Goal: Transaction & Acquisition: Purchase product/service

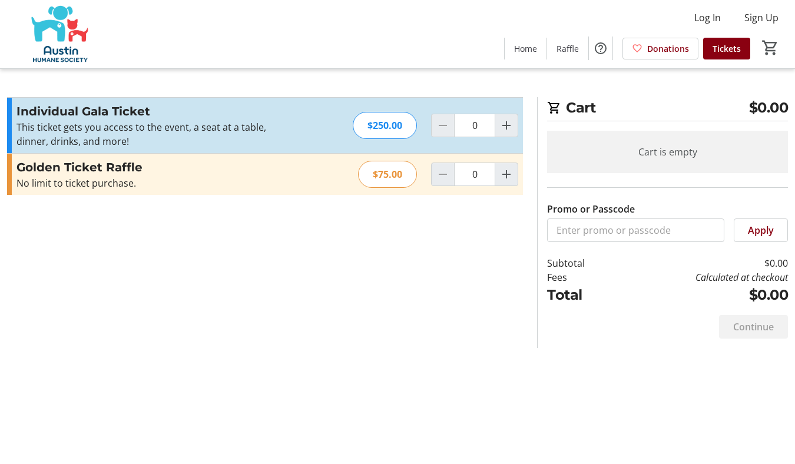
click at [447, 120] on div at bounding box center [443, 126] width 24 height 24
click at [386, 179] on div "$75.00" at bounding box center [387, 174] width 59 height 27
click at [363, 173] on div "$75.00" at bounding box center [387, 174] width 59 height 27
click at [508, 171] on mat-icon "Increment by one" at bounding box center [506, 174] width 14 height 14
type input "1"
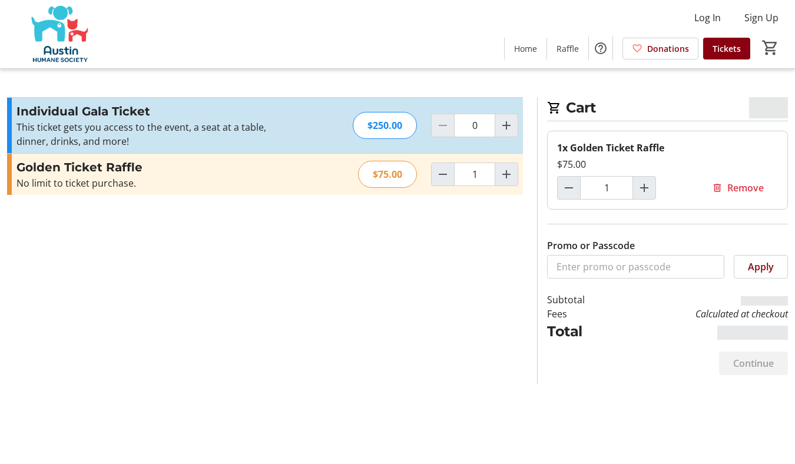
click at [395, 171] on div "$75.00" at bounding box center [387, 174] width 59 height 27
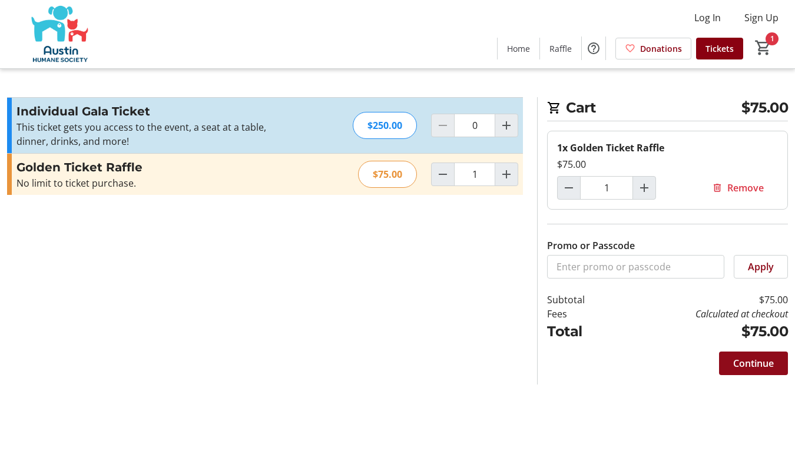
click at [753, 366] on span "Continue" at bounding box center [753, 363] width 41 height 14
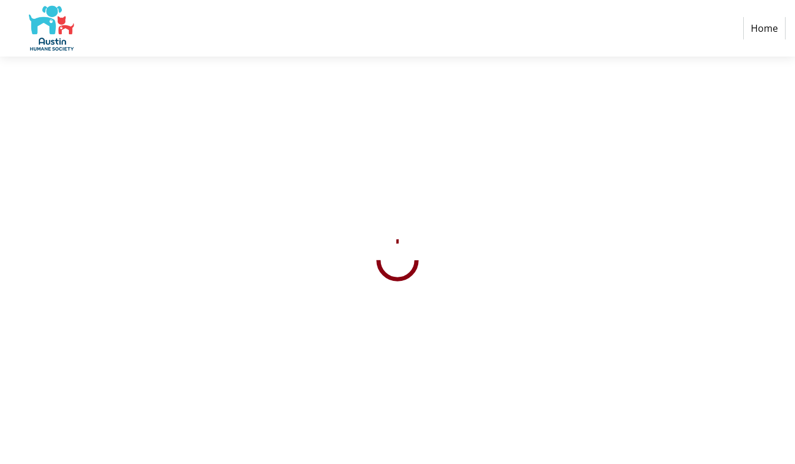
select select "US"
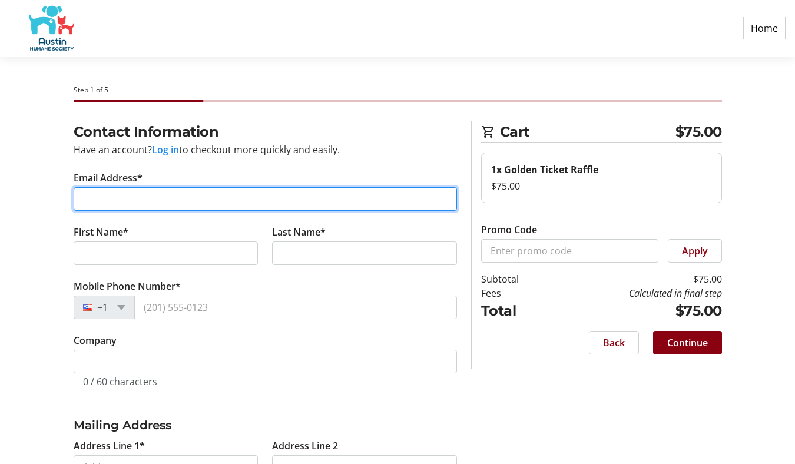
click at [220, 200] on input "Email Address*" at bounding box center [265, 199] width 383 height 24
type input "I"
type input "[EMAIL_ADDRESS][DOMAIN_NAME]"
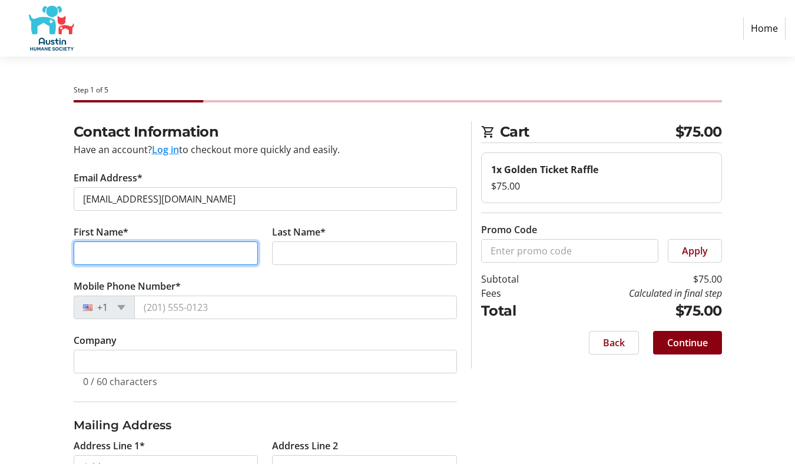
click at [176, 250] on input "First Name*" at bounding box center [166, 253] width 185 height 24
type input "[PERSON_NAME]"
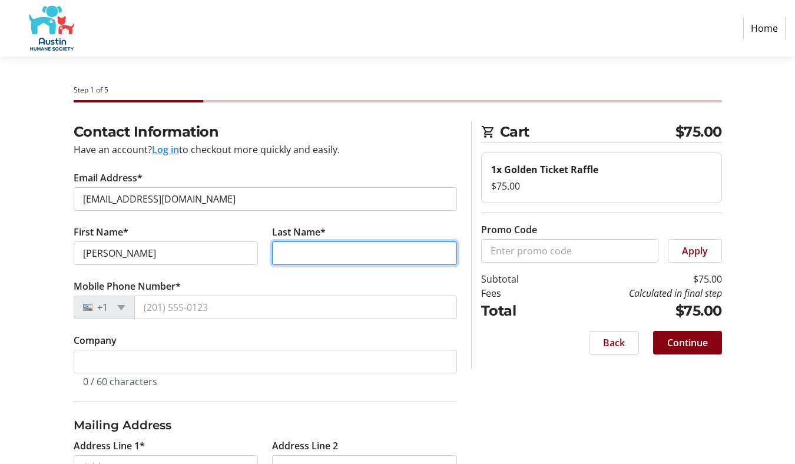
click at [308, 257] on input "Last Name*" at bounding box center [364, 253] width 185 height 24
type input "Iriondo"
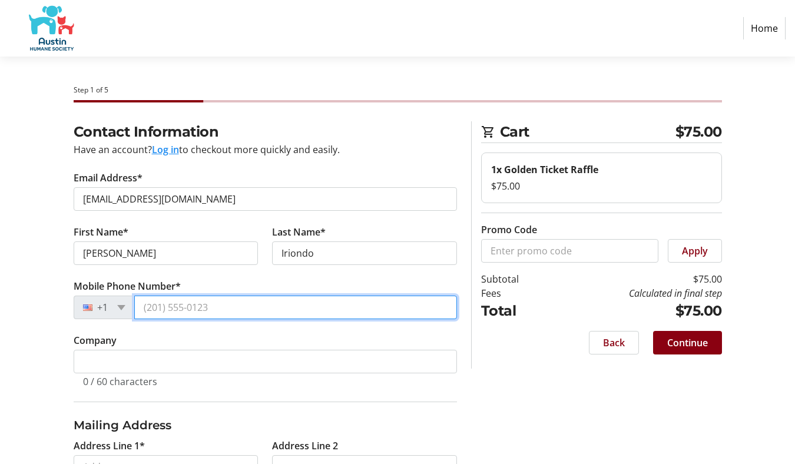
click at [282, 309] on input "Mobile Phone Number*" at bounding box center [295, 308] width 323 height 24
type input "[PHONE_NUMBER]"
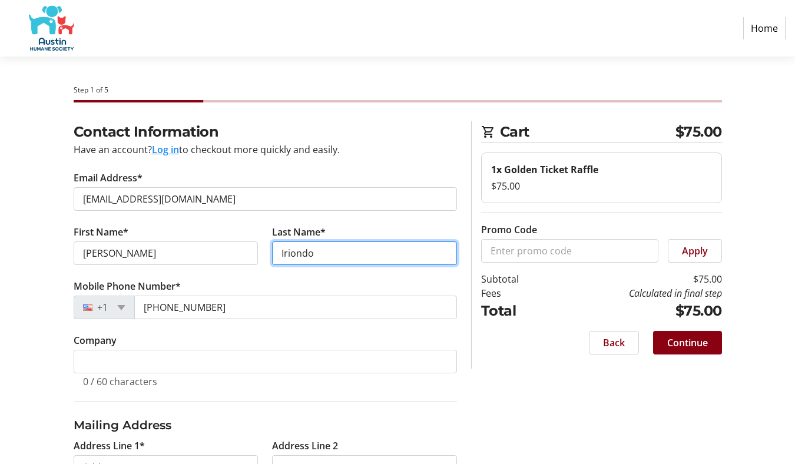
click at [333, 251] on input "Iriondo" at bounding box center [364, 253] width 185 height 24
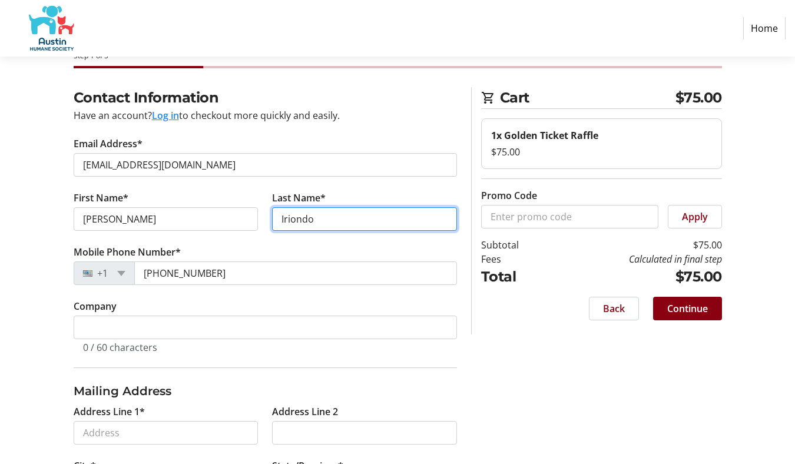
scroll to position [41, 0]
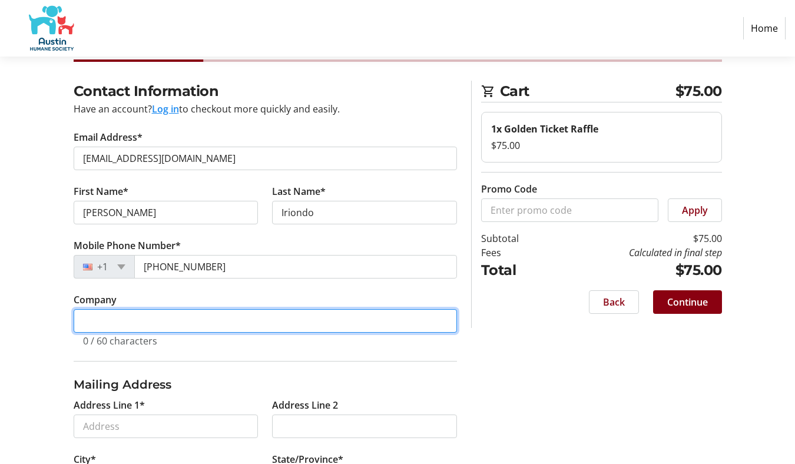
click at [261, 311] on input "Company" at bounding box center [265, 321] width 383 height 24
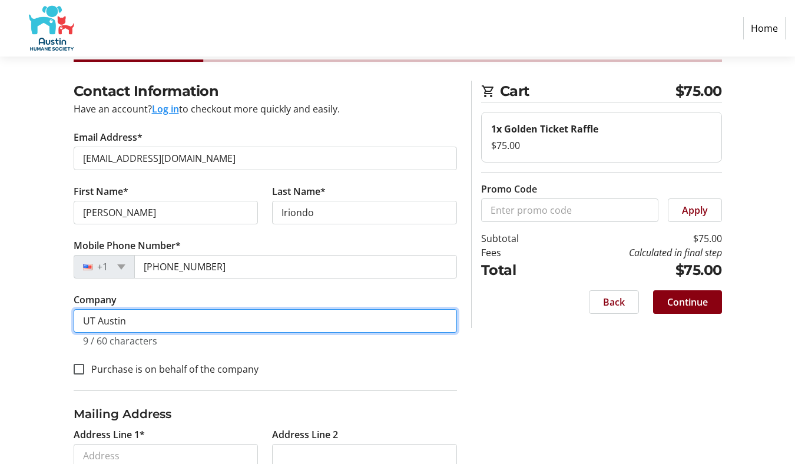
type input "UT Austin"
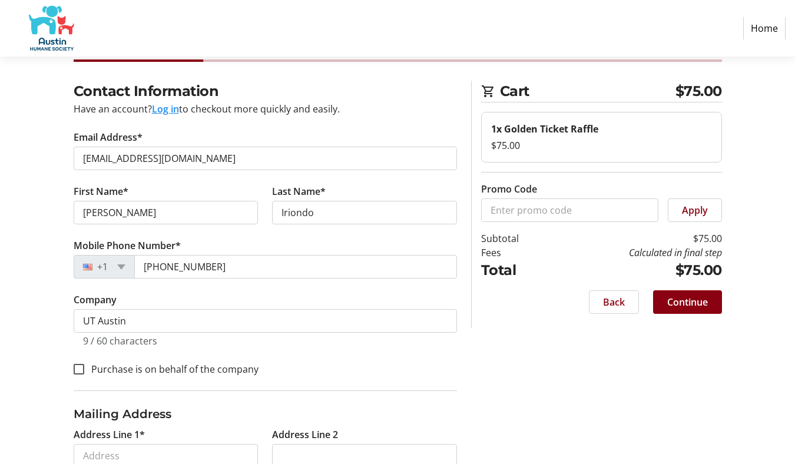
click at [324, 353] on tr-form-field "Company UT Austin 9 / 60 characters" at bounding box center [265, 327] width 383 height 68
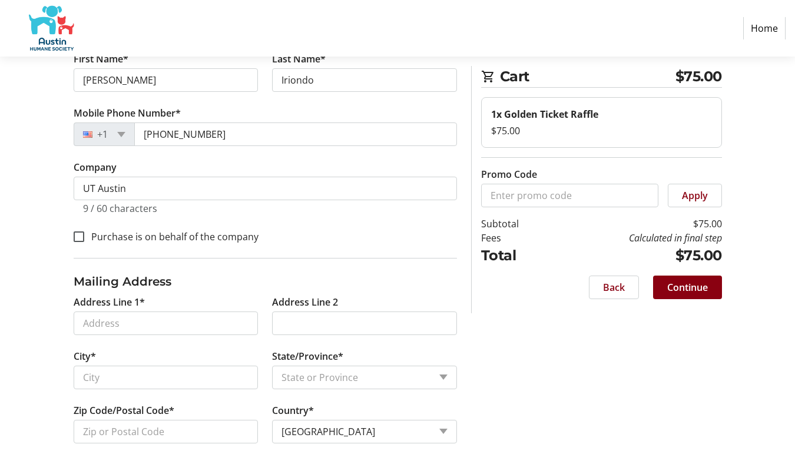
scroll to position [180, 0]
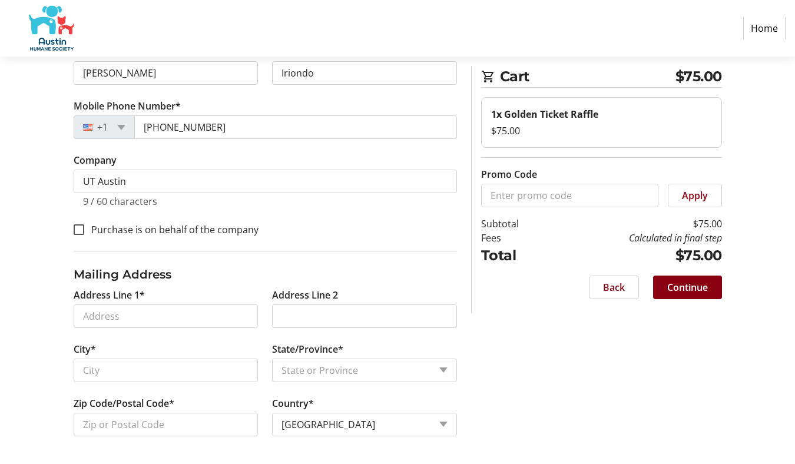
click at [689, 256] on td "$75.00" at bounding box center [635, 255] width 171 height 21
click at [135, 227] on label "Purchase is on behalf of the company" at bounding box center [171, 230] width 174 height 14
click at [84, 227] on input "Purchase is on behalf of the company" at bounding box center [79, 229] width 11 height 11
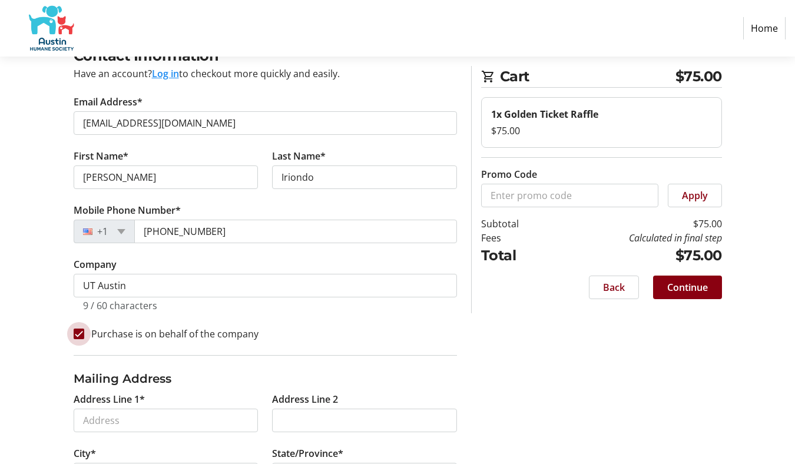
scroll to position [26, 0]
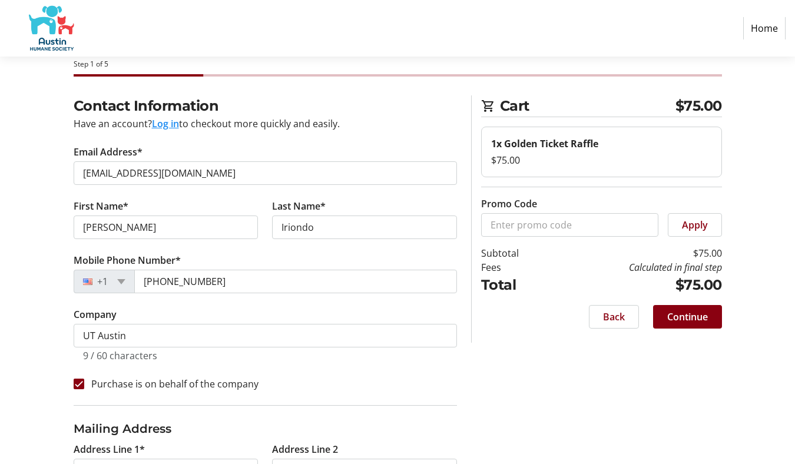
click at [173, 385] on label "Purchase is on behalf of the company" at bounding box center [171, 384] width 174 height 14
click at [84, 385] on input "Purchase is on behalf of the company" at bounding box center [79, 384] width 11 height 11
click at [173, 385] on label "Purchase is on behalf of the company" at bounding box center [171, 384] width 174 height 14
click at [84, 385] on input "Purchase is on behalf of the company" at bounding box center [79, 384] width 11 height 11
click at [182, 380] on label "Purchase is on behalf of the company" at bounding box center [171, 384] width 174 height 14
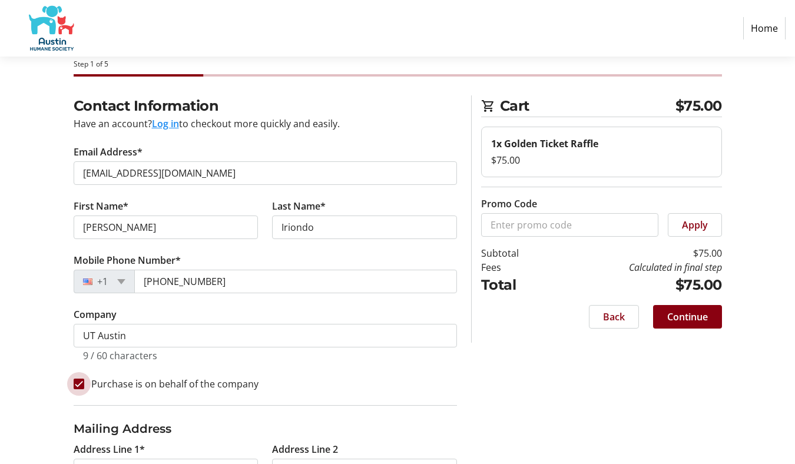
click at [84, 380] on input "Purchase is on behalf of the company" at bounding box center [79, 384] width 11 height 11
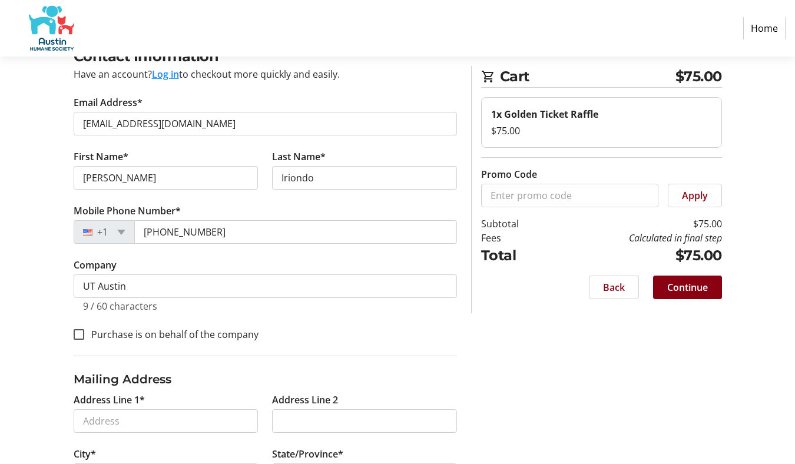
click at [235, 337] on label "Purchase is on behalf of the company" at bounding box center [171, 334] width 174 height 14
click at [84, 337] on input "Purchase is on behalf of the company" at bounding box center [79, 334] width 11 height 11
checkbox input "true"
click at [679, 287] on span "Continue" at bounding box center [687, 287] width 41 height 14
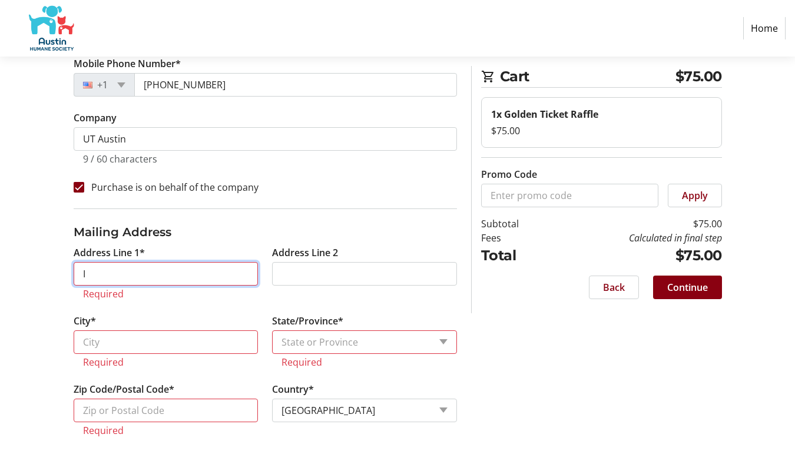
scroll to position [208, 0]
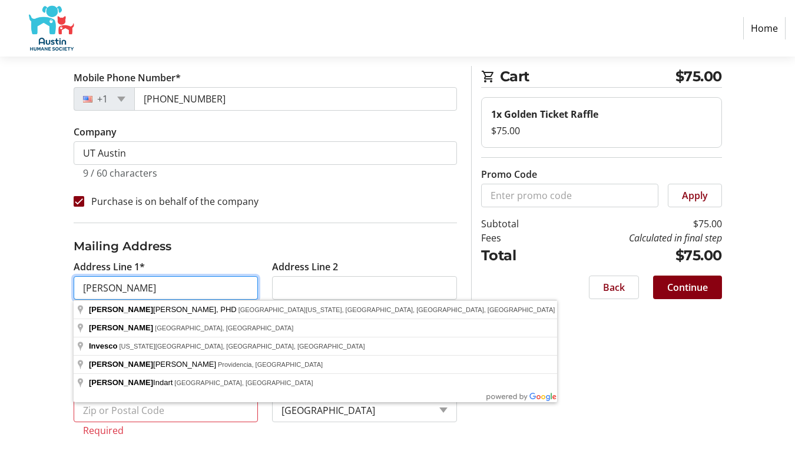
type input "[PERSON_NAME]"
click at [294, 284] on input "Address Line 2" at bounding box center [364, 288] width 185 height 24
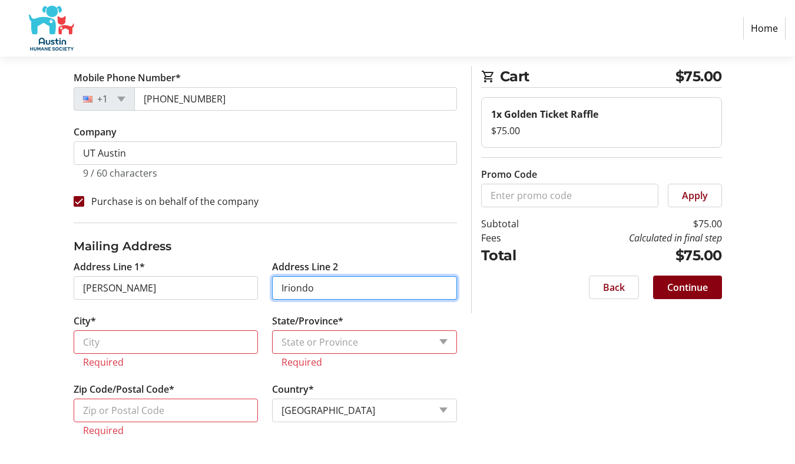
type input "Iriondo"
click at [120, 357] on tr-error "Required" at bounding box center [166, 362] width 166 height 12
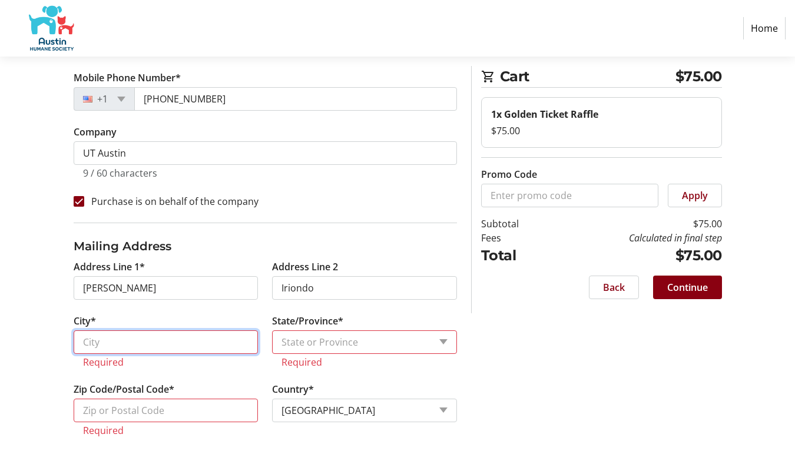
click at [123, 349] on input "City*" at bounding box center [166, 342] width 185 height 24
type input "Austin"
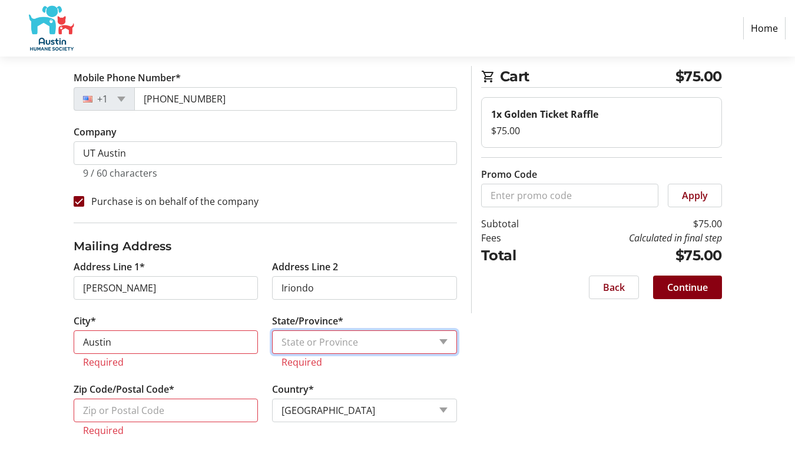
select select "[GEOGRAPHIC_DATA]"
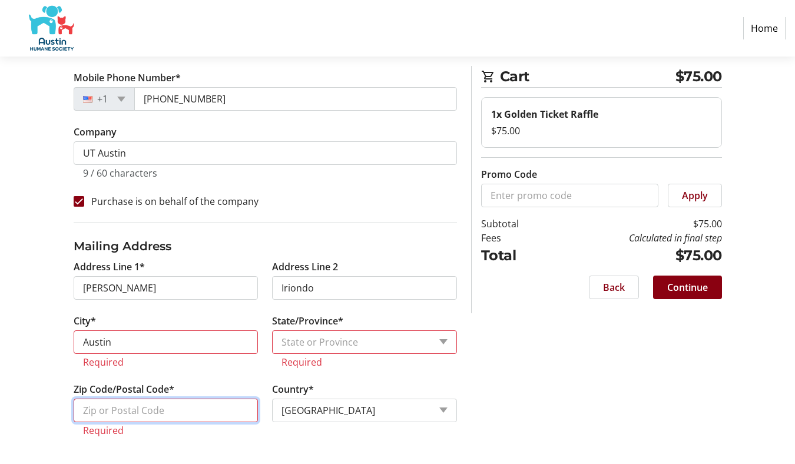
type input "78705"
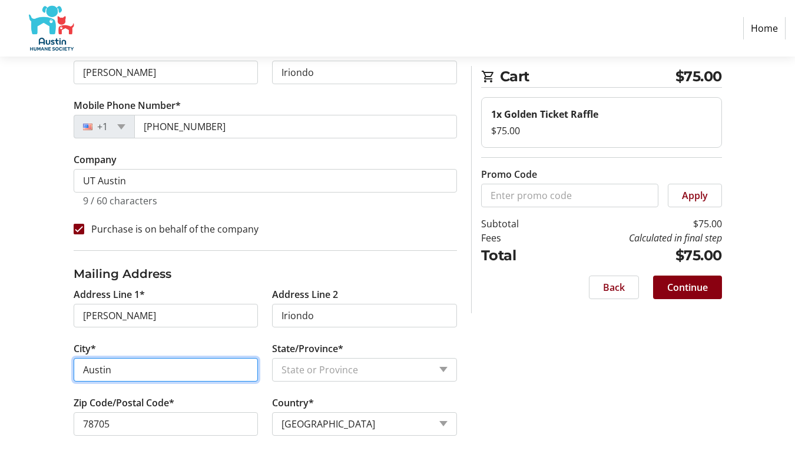
scroll to position [180, 0]
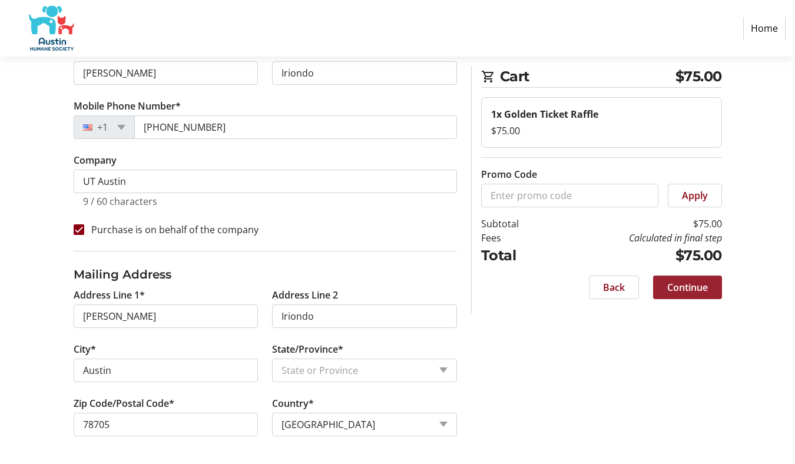
click at [681, 293] on span "Continue" at bounding box center [687, 287] width 41 height 14
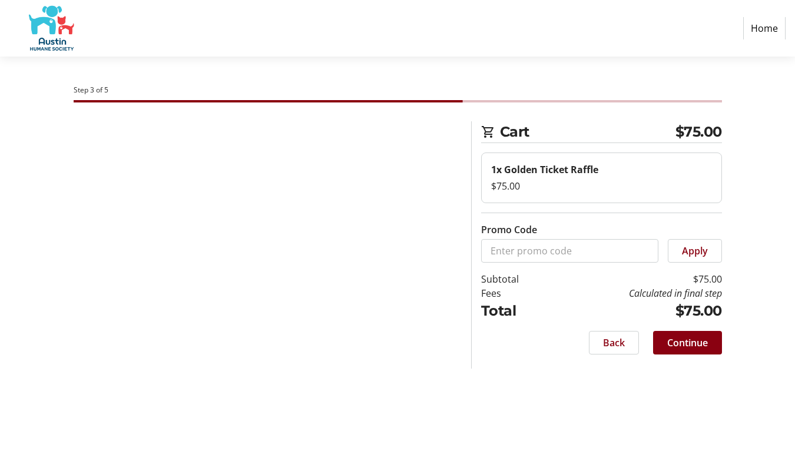
scroll to position [0, 0]
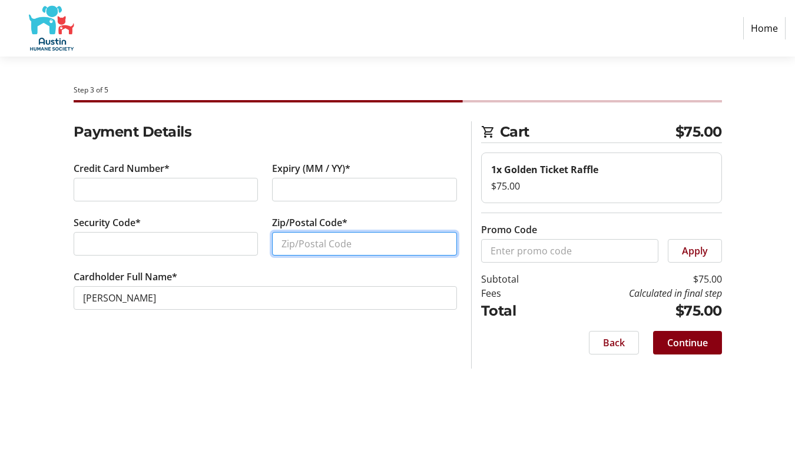
click at [301, 244] on input "Zip/Postal Code*" at bounding box center [364, 244] width 185 height 24
type input "78705"
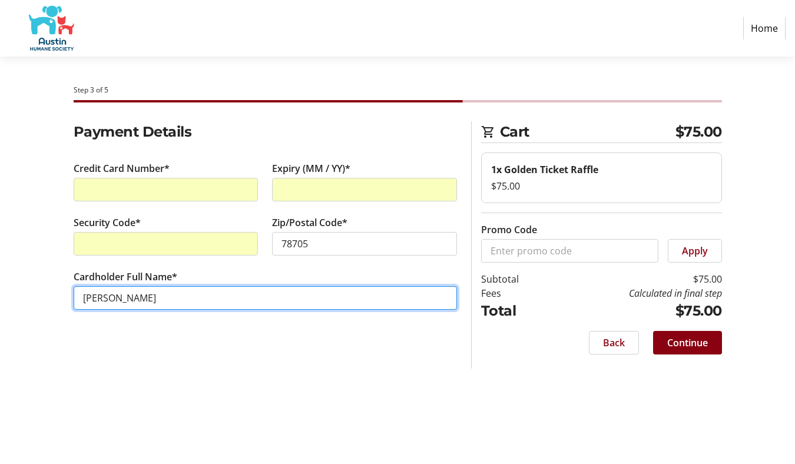
click at [177, 297] on input "[PERSON_NAME]" at bounding box center [265, 298] width 383 height 24
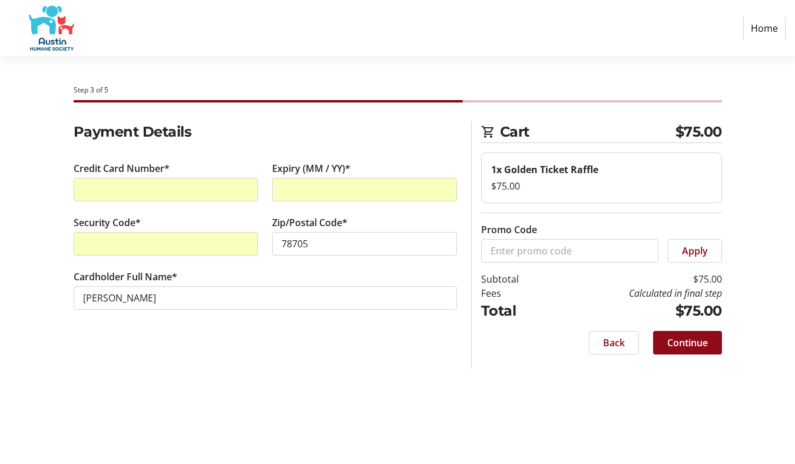
click at [685, 339] on span "Continue" at bounding box center [687, 343] width 41 height 14
click at [602, 342] on div "Back Continue" at bounding box center [601, 343] width 241 height 24
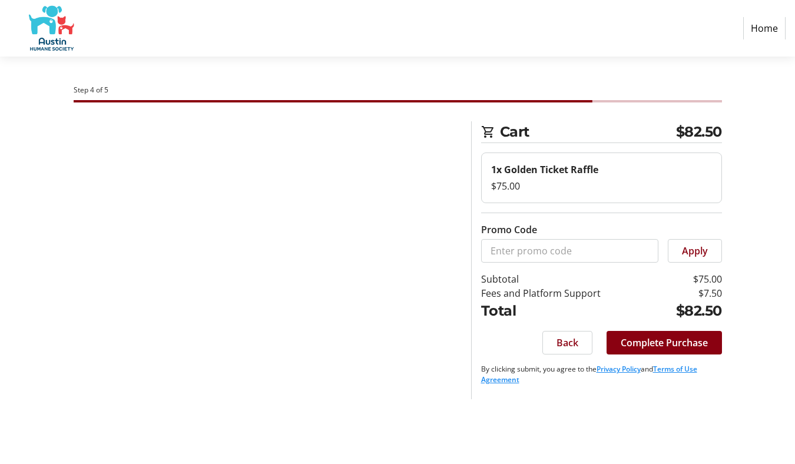
click at [603, 342] on html "Home Step 4 of 5 Cart $82.50 1x Golden Ticket Raffle $75.00 Promo Code Apply Su…" at bounding box center [397, 232] width 795 height 464
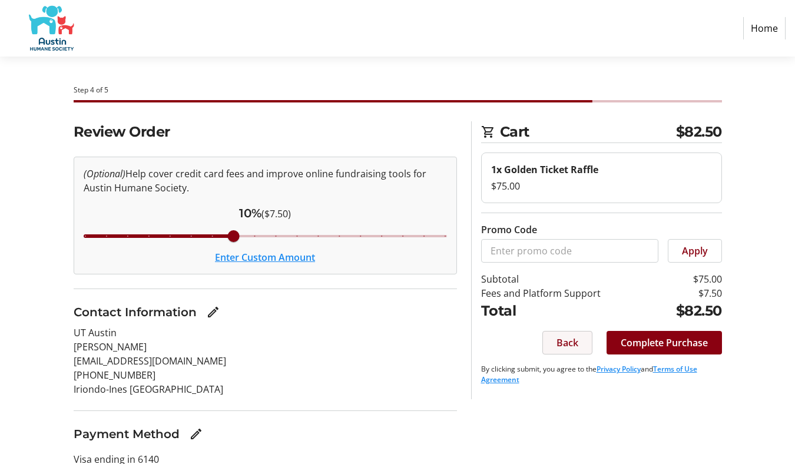
click at [559, 347] on span "Back" at bounding box center [567, 343] width 22 height 14
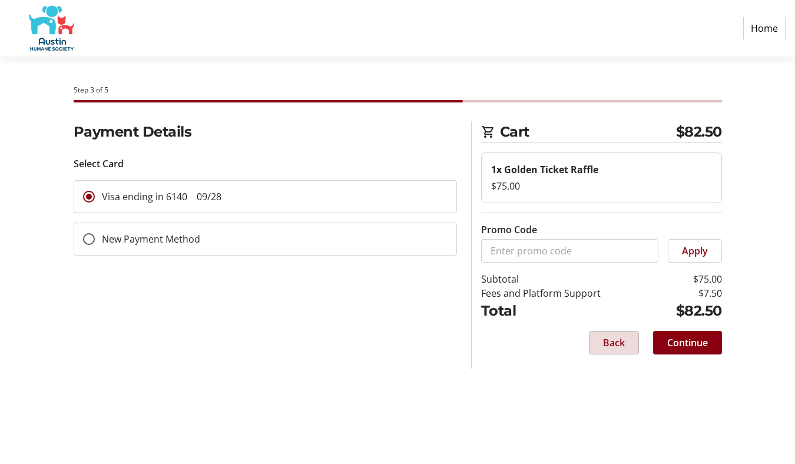
click at [591, 334] on span at bounding box center [613, 343] width 49 height 28
select select "[GEOGRAPHIC_DATA]"
select select "US"
